Goal: Communication & Community: Answer question/provide support

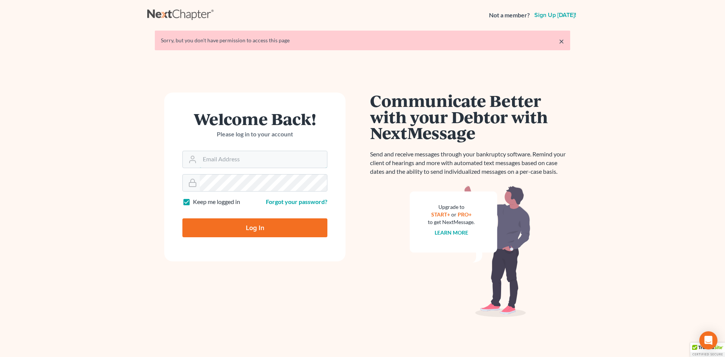
type input "[EMAIL_ADDRESS][DOMAIN_NAME]"
click at [290, 232] on input "Log In" at bounding box center [254, 227] width 145 height 19
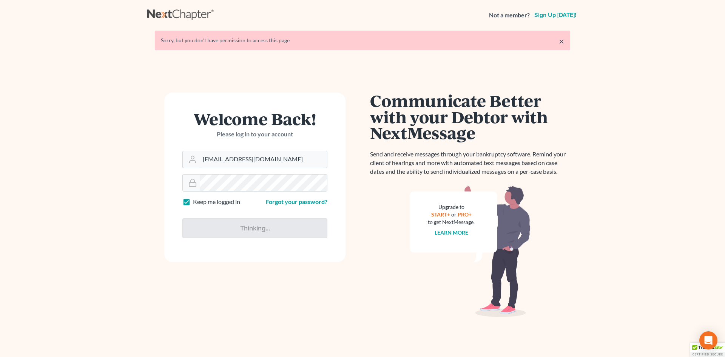
type input "Thinking..."
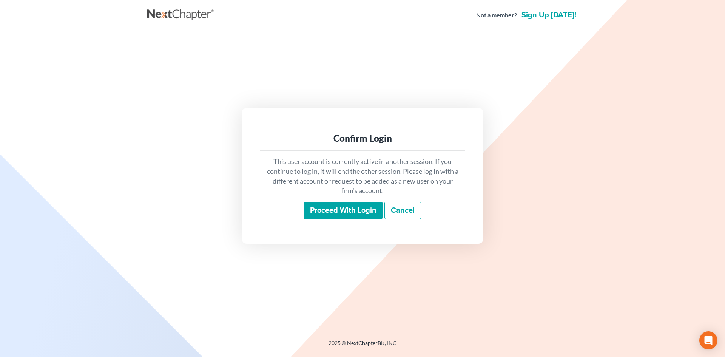
click at [320, 213] on input "Proceed with login" at bounding box center [343, 210] width 79 height 17
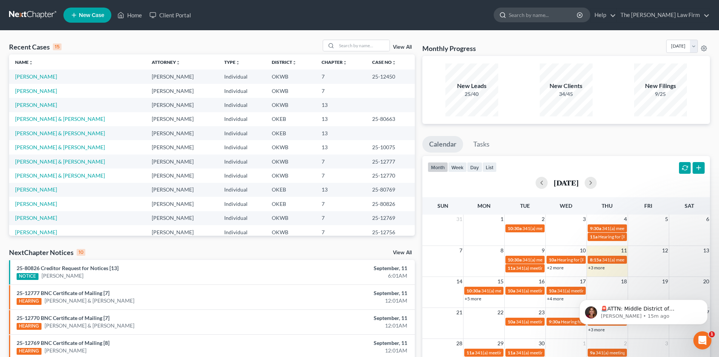
click at [544, 18] on input "search" at bounding box center [543, 15] width 69 height 14
type input "[PERSON_NAME]"
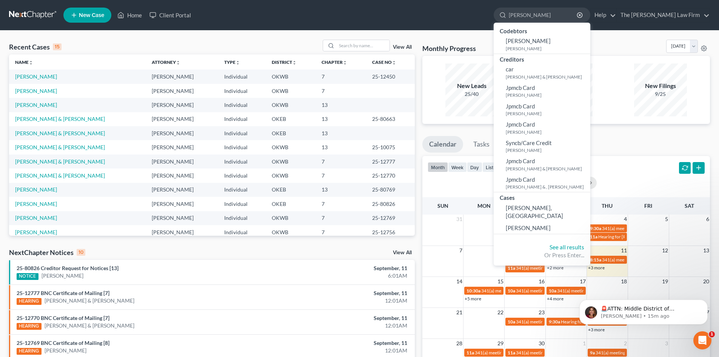
drag, startPoint x: 560, startPoint y: 15, endPoint x: 519, endPoint y: 15, distance: 41.2
click at [519, 15] on ul "New Case Home Client Portal [PERSON_NAME] - No Result - Codebtors [PERSON_NAME]…" at bounding box center [386, 15] width 647 height 20
type input "c"
type input "[PERSON_NAME]"
click at [551, 224] on span "[PERSON_NAME]" at bounding box center [528, 227] width 45 height 7
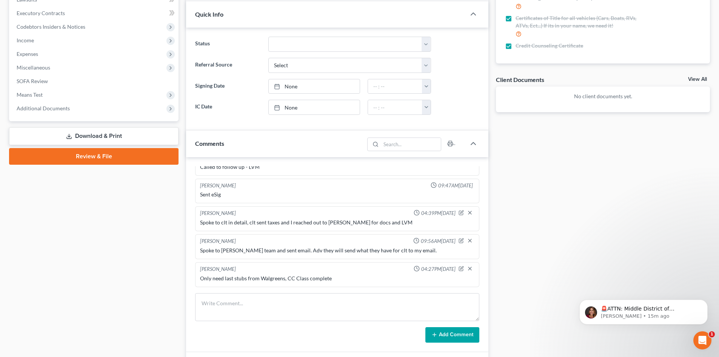
scroll to position [264, 0]
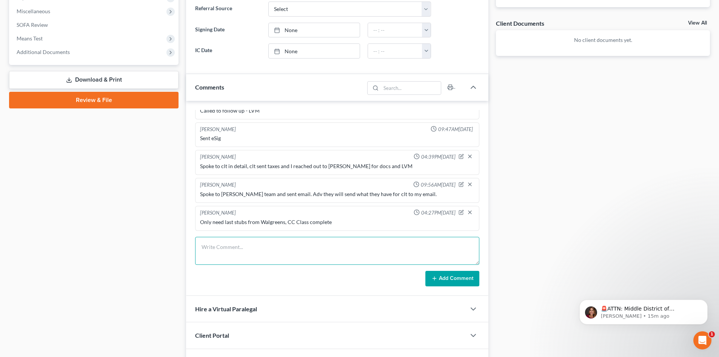
click at [294, 245] on textarea at bounding box center [337, 251] width 284 height 28
click at [236, 247] on textarea "Will have Sept stubs [DATE][DATE]" at bounding box center [337, 251] width 284 height 28
type textarea "Will have Sept pay stubs [DATE][DATE]"
click at [448, 276] on button "Add Comment" at bounding box center [453, 279] width 54 height 16
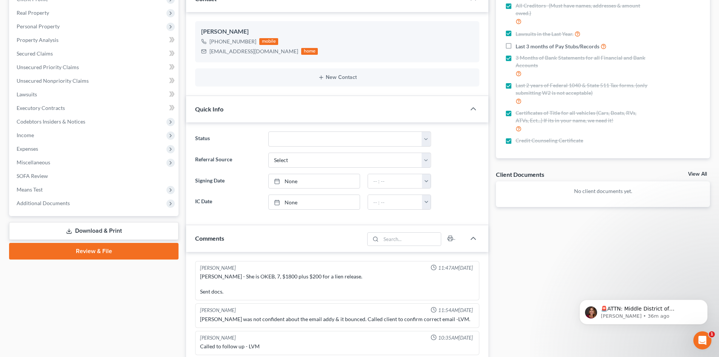
scroll to position [0, 0]
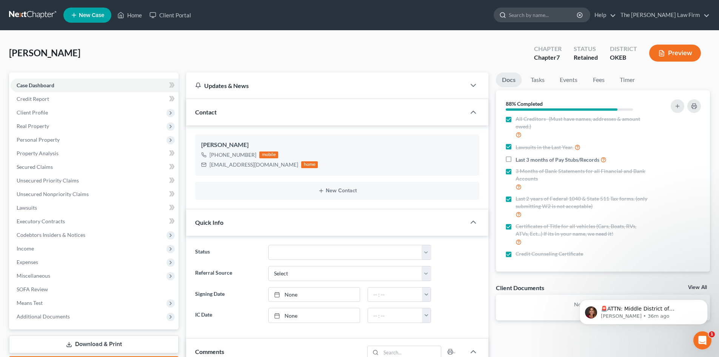
click at [549, 12] on input "search" at bounding box center [543, 15] width 69 height 14
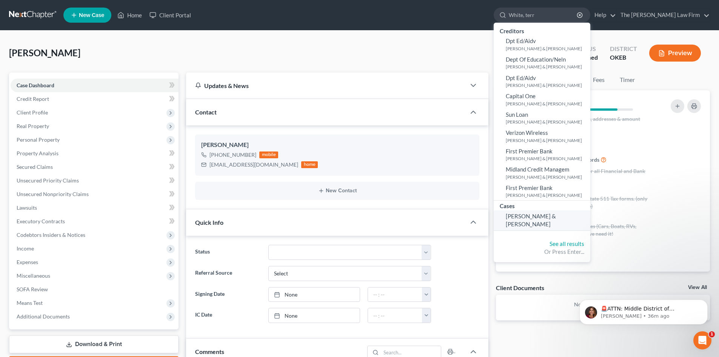
type input "White, terr"
click at [556, 216] on span "[PERSON_NAME] & [PERSON_NAME]" at bounding box center [531, 220] width 50 height 15
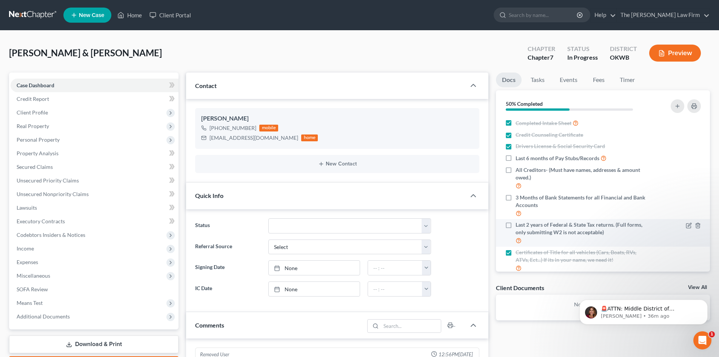
scroll to position [1128, 0]
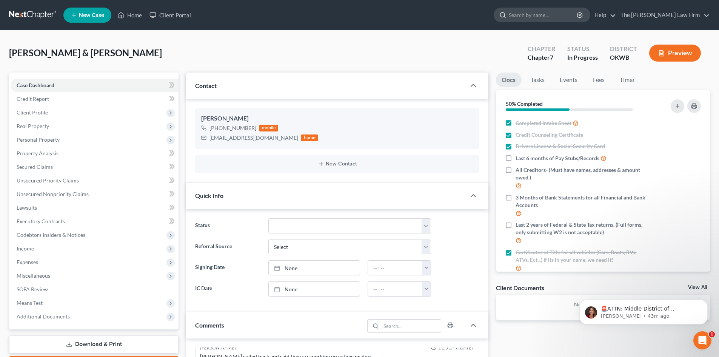
click at [569, 12] on input "search" at bounding box center [543, 15] width 69 height 14
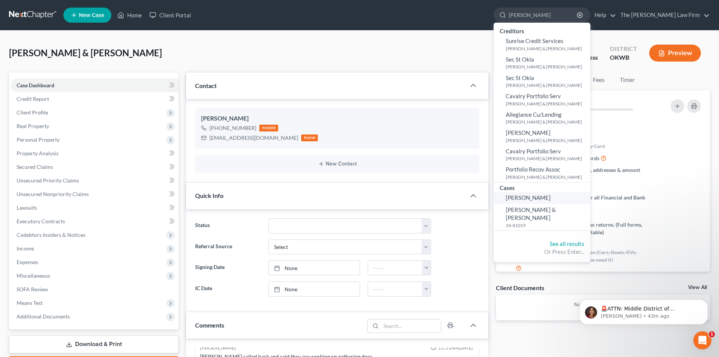
type input "[PERSON_NAME]"
click at [551, 198] on span "[PERSON_NAME]" at bounding box center [528, 197] width 45 height 7
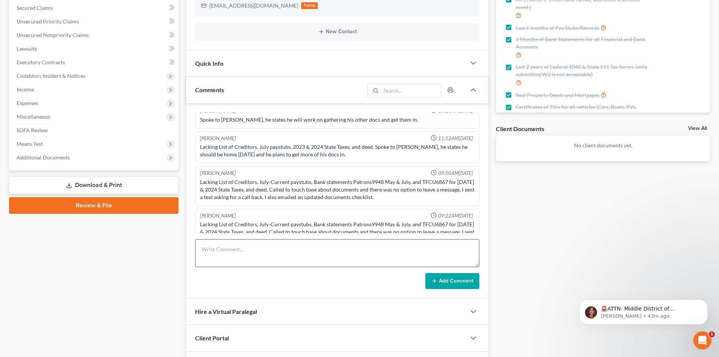
scroll to position [189, 0]
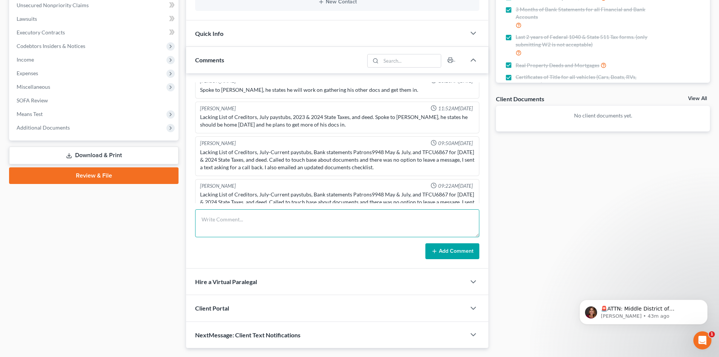
click at [210, 218] on textarea at bounding box center [337, 223] width 284 height 28
type textarea "H"
click at [253, 221] on textarea "CC class info sent. Has a few high transactions on Cashapp" at bounding box center [337, 223] width 284 height 28
click at [286, 219] on textarea "CC class info sent. Noticed a few high transactions on Cashapp" at bounding box center [337, 223] width 284 height 28
click at [352, 222] on textarea "CC class info sent. Noticed a few higher end transactions on Cashapp" at bounding box center [337, 223] width 284 height 28
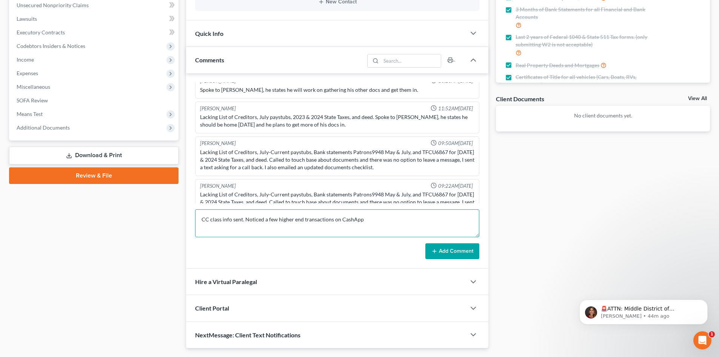
click at [361, 222] on textarea "CC class info sent. Noticed a few higher end transactions on CashApp" at bounding box center [337, 223] width 284 height 28
type textarea "CC class info sent. Noticed a few higher end transactions on Cash App that may …"
click at [445, 251] on button "Add Comment" at bounding box center [453, 251] width 54 height 16
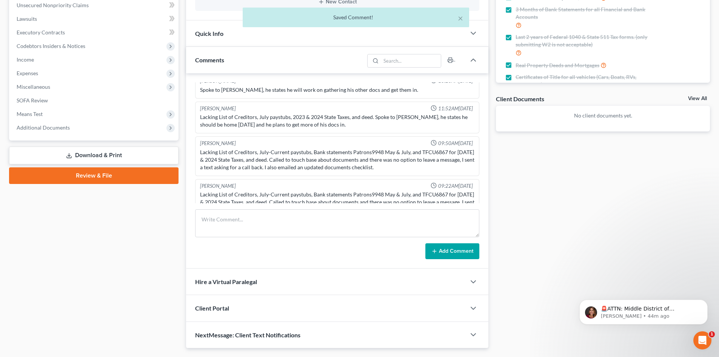
scroll to position [610, 0]
